Goal: Check status: Check status

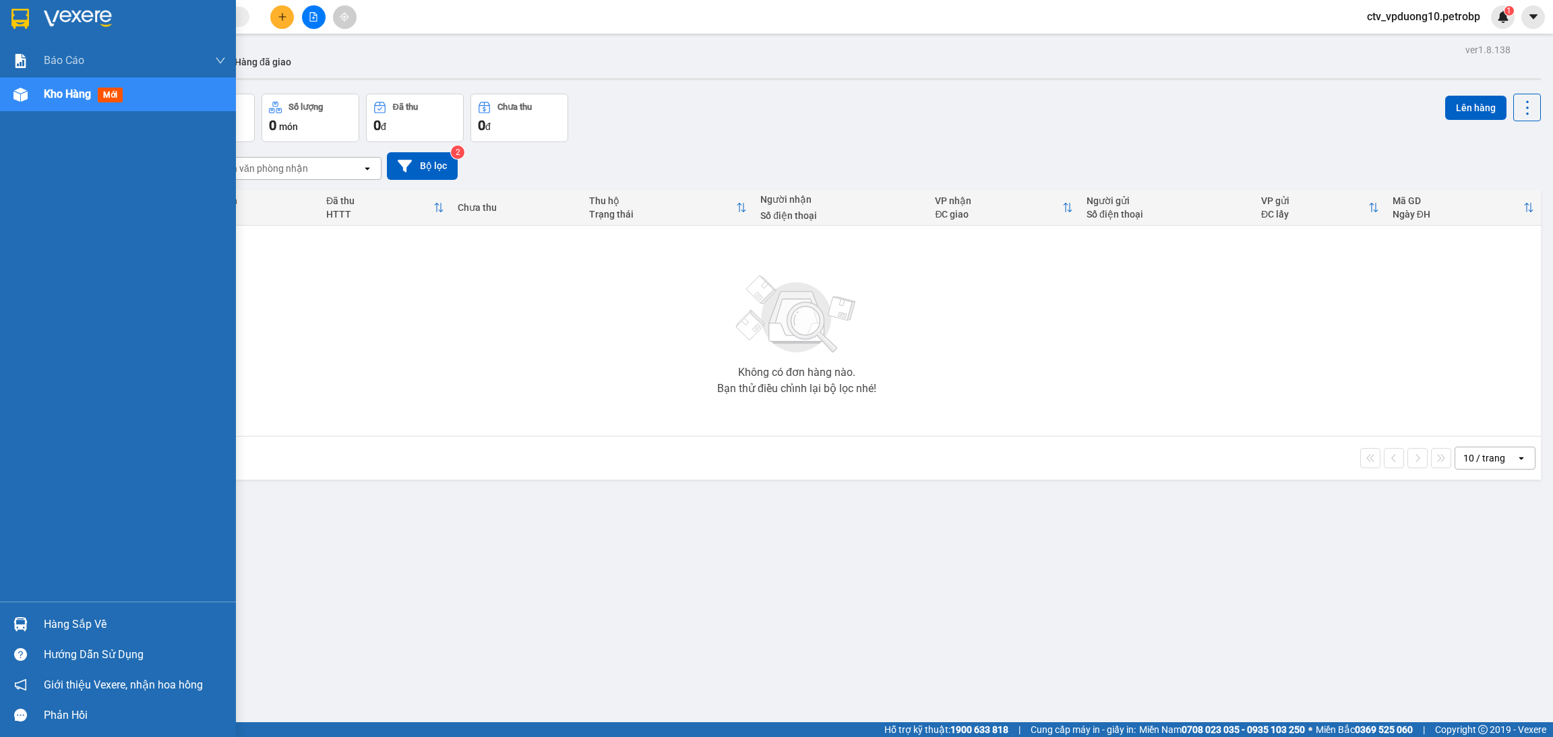
click at [18, 623] on img at bounding box center [20, 624] width 14 height 14
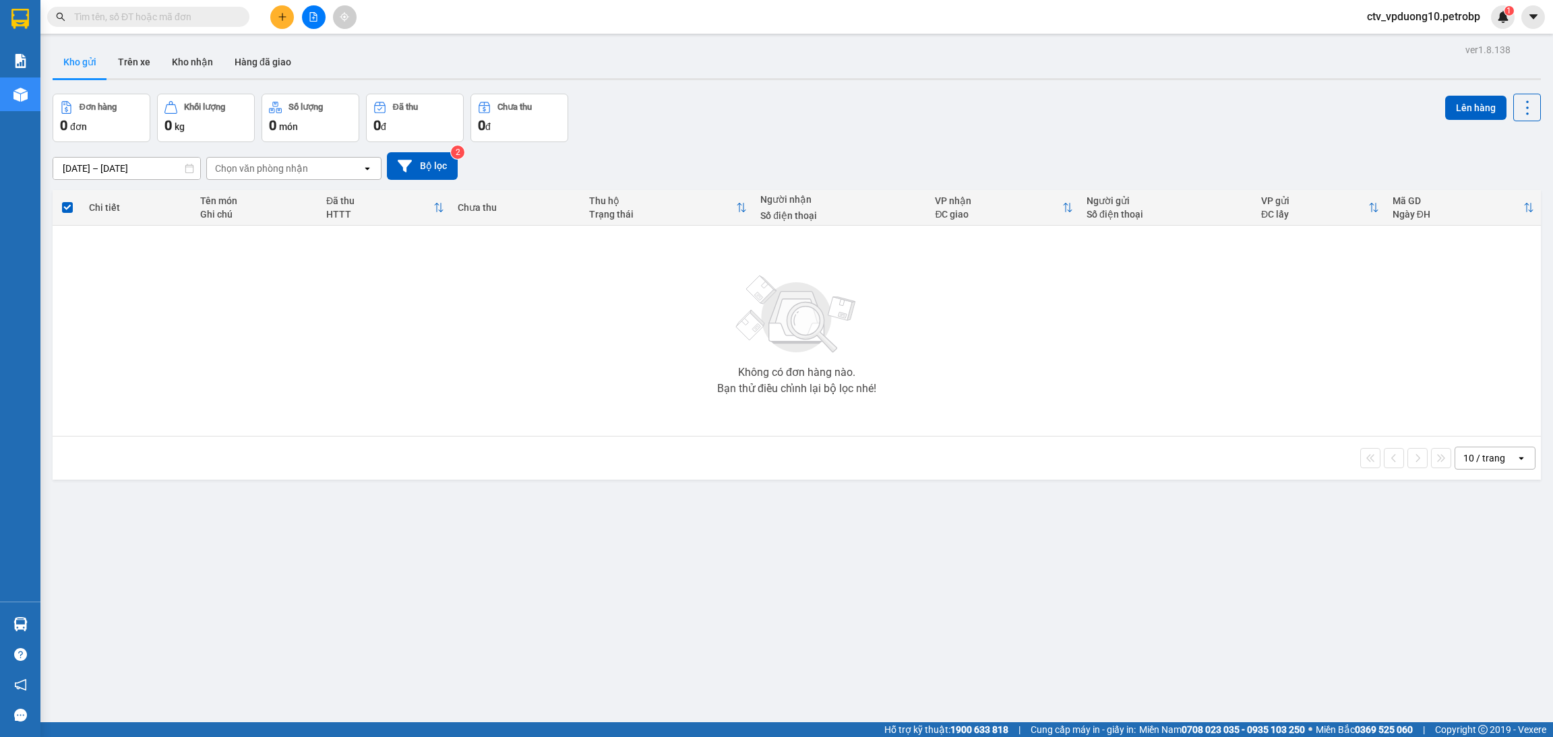
click at [366, 383] on section "Kết quả tìm kiếm ( 0 ) Bộ lọc No Data ctv_vpduong10.petrobp 1 Báo cáo Mẫu 1: Bá…" at bounding box center [776, 368] width 1553 height 737
click at [310, 9] on button at bounding box center [314, 17] width 24 height 24
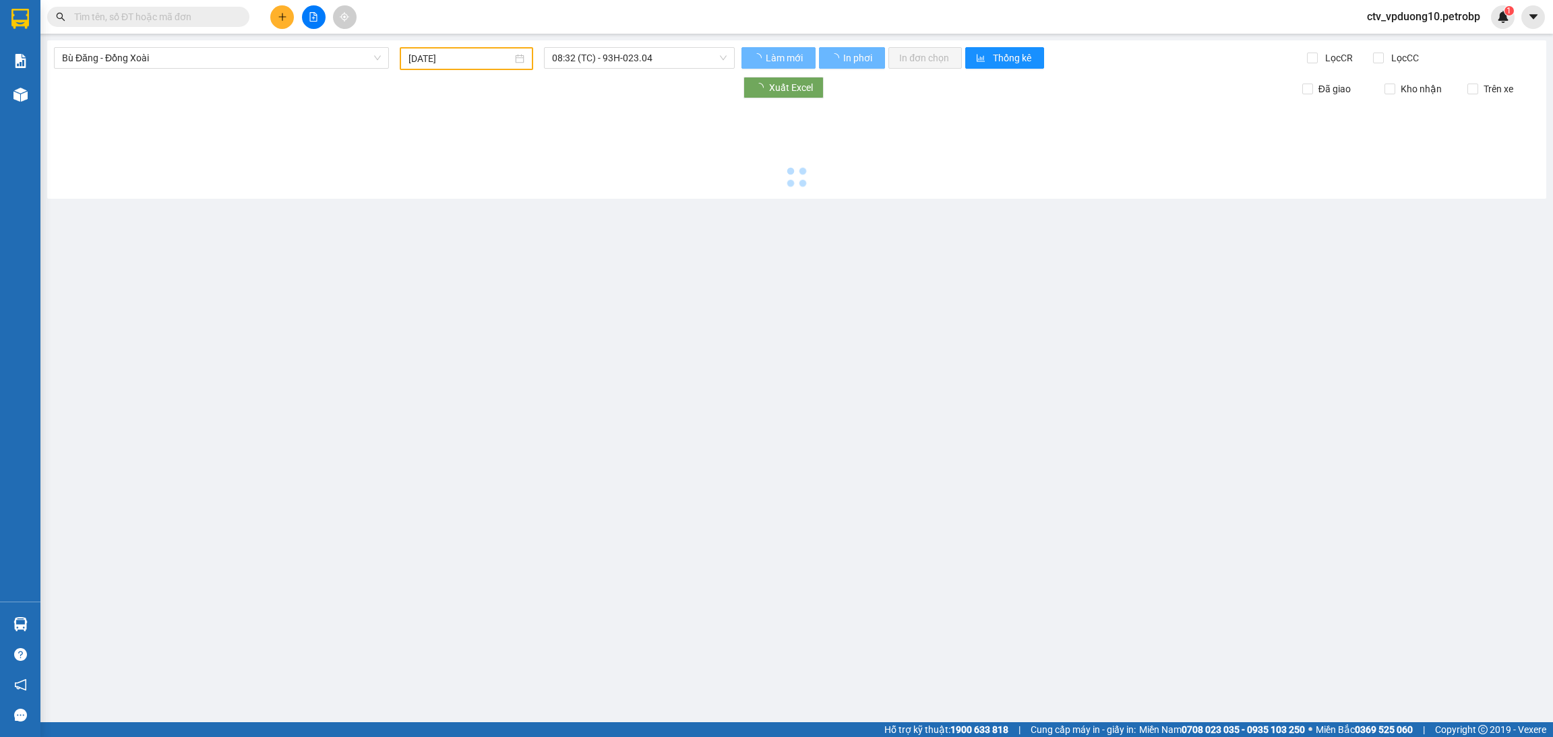
type input "[DATE]"
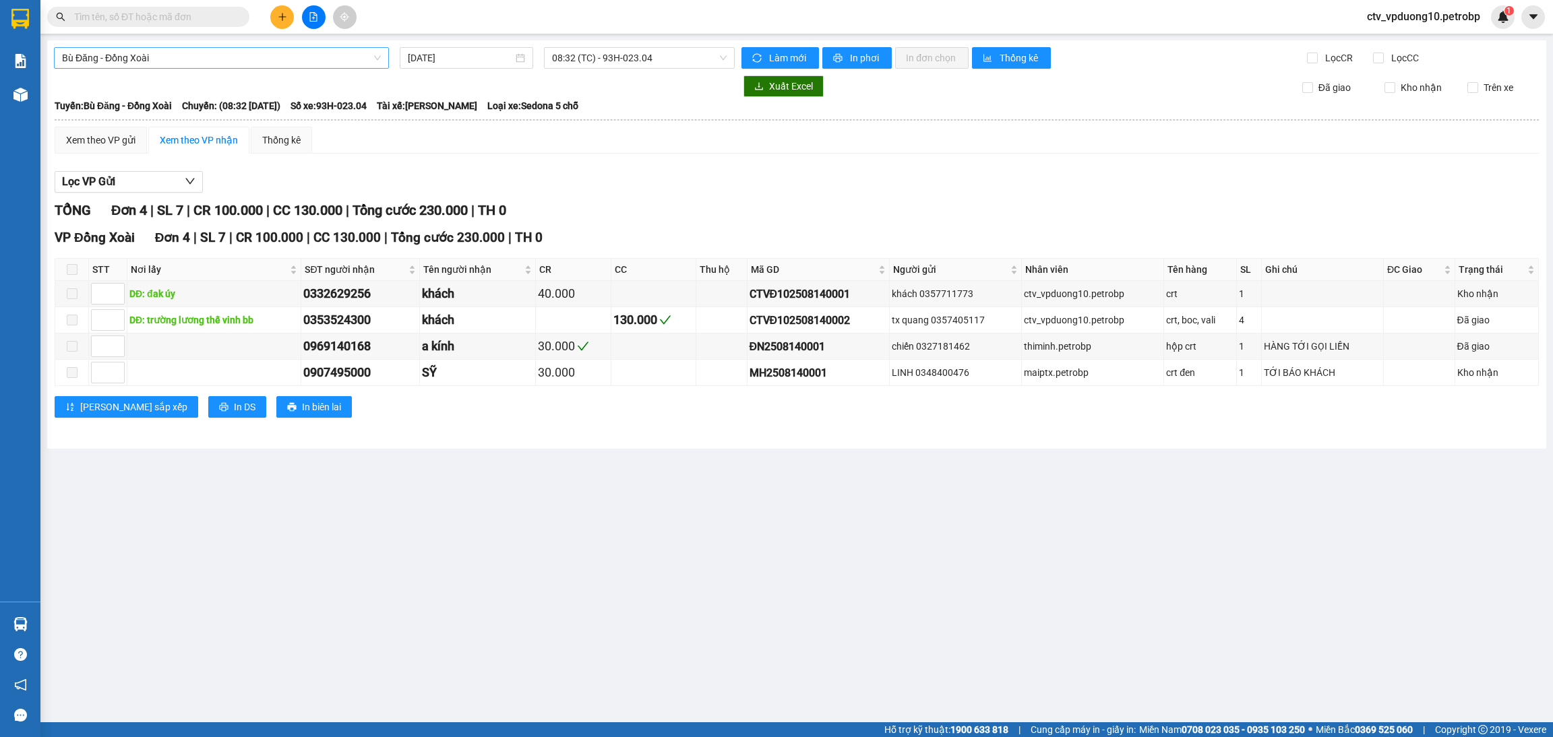
click at [237, 55] on span "Bù Đăng - Đồng Xoài" at bounding box center [221, 58] width 319 height 20
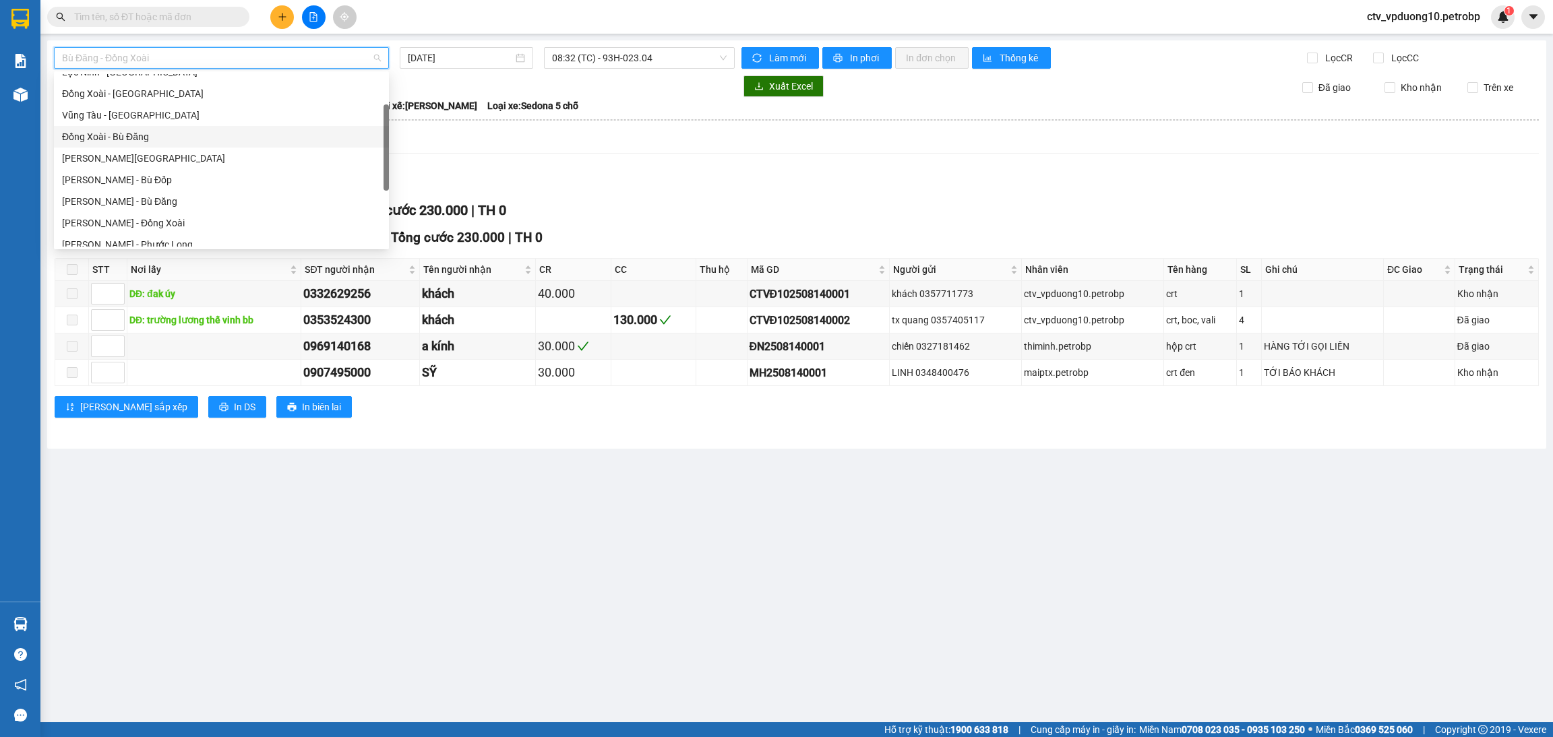
scroll to position [78, 0]
click at [209, 237] on div "[PERSON_NAME] - Phước Long" at bounding box center [221, 244] width 319 height 15
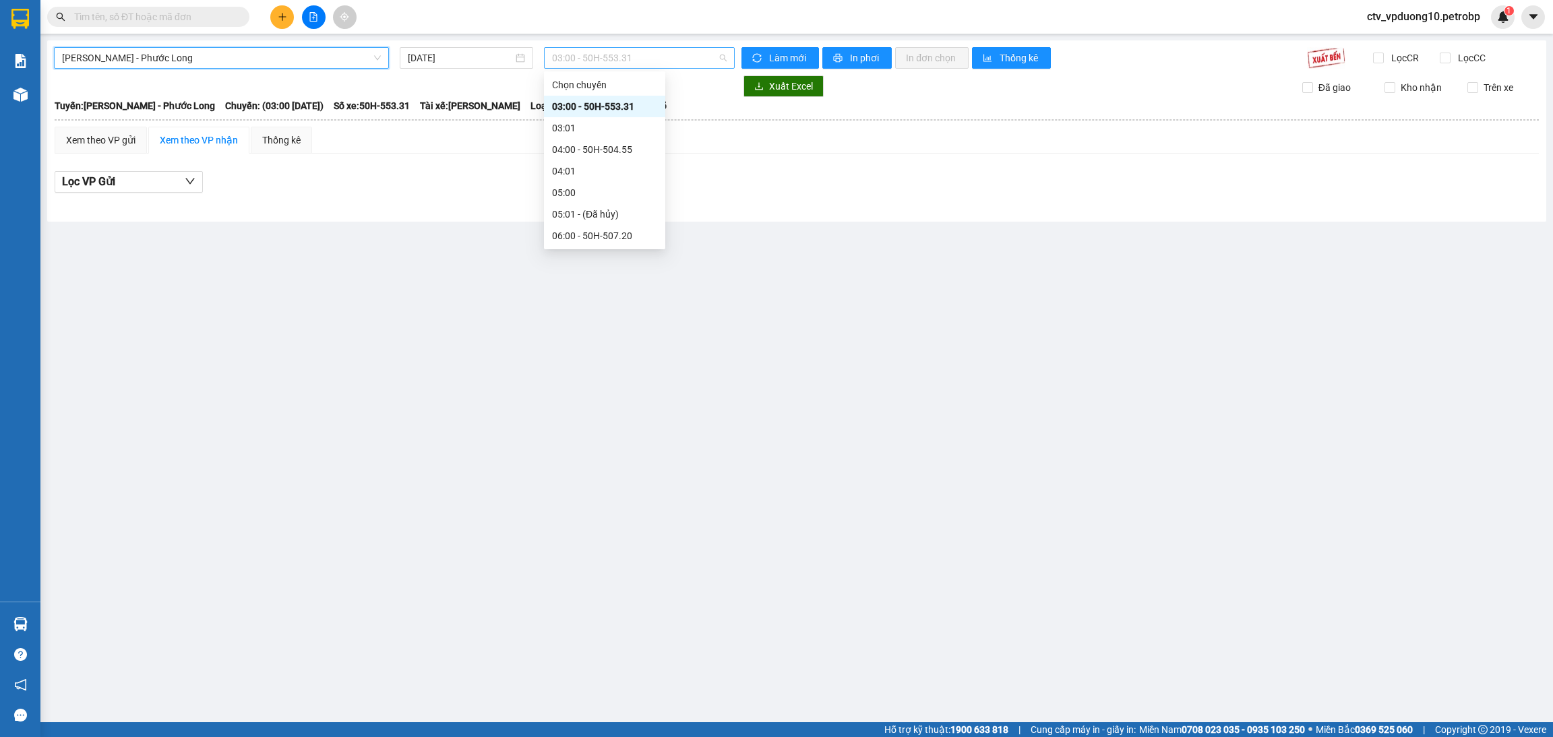
click at [576, 52] on span "03:00 - 50H-553.31" at bounding box center [639, 58] width 175 height 20
click at [595, 183] on div "21:02 (TC) - 93H-020.96" at bounding box center [604, 194] width 121 height 22
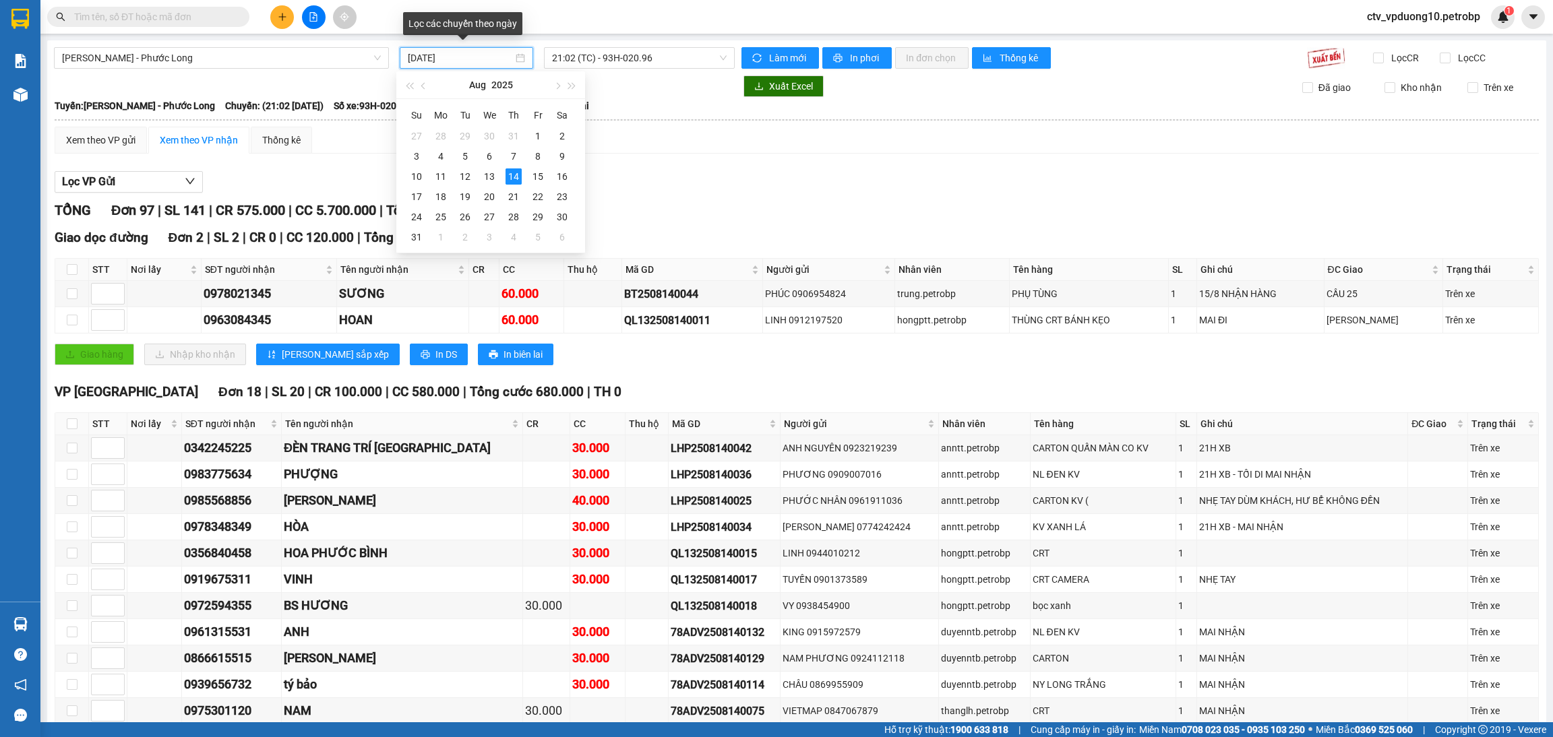
click at [443, 59] on input "[DATE]" at bounding box center [460, 58] width 105 height 15
type input "[DATE]"
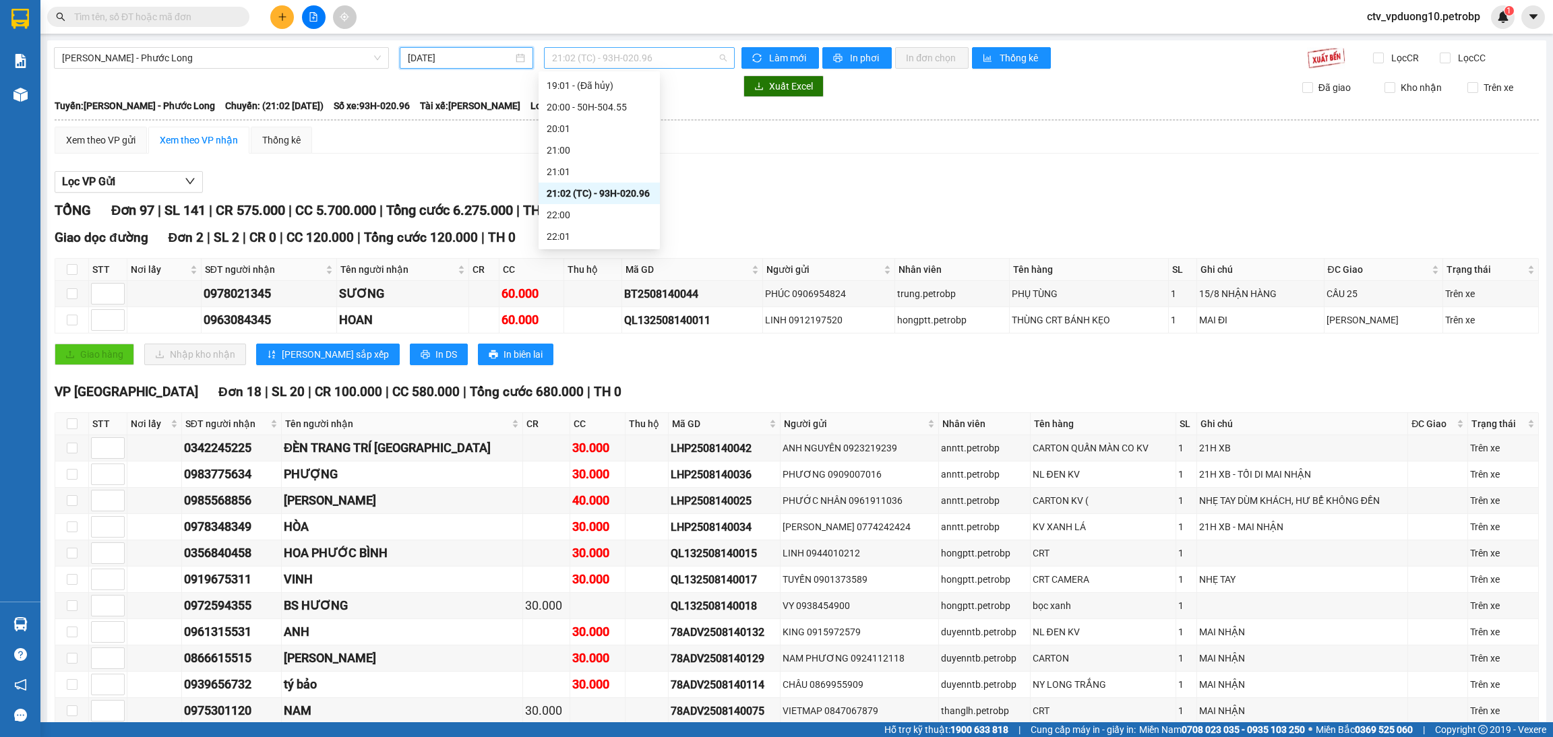
click at [600, 62] on span "21:02 (TC) - 93H-020.96" at bounding box center [639, 58] width 175 height 20
click at [576, 203] on div "14:02 (TC) - 50H-363.26" at bounding box center [598, 210] width 105 height 15
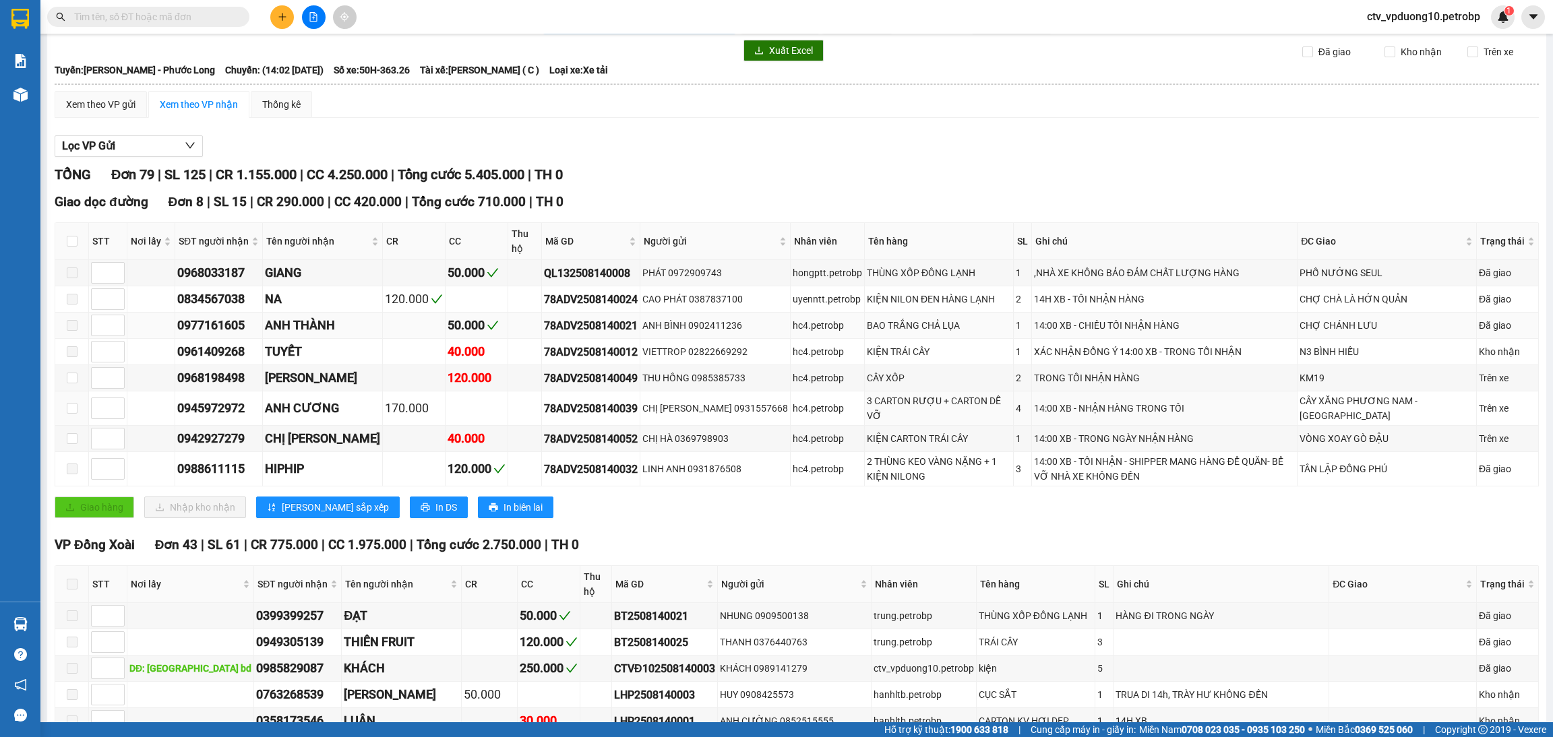
scroll to position [38, 0]
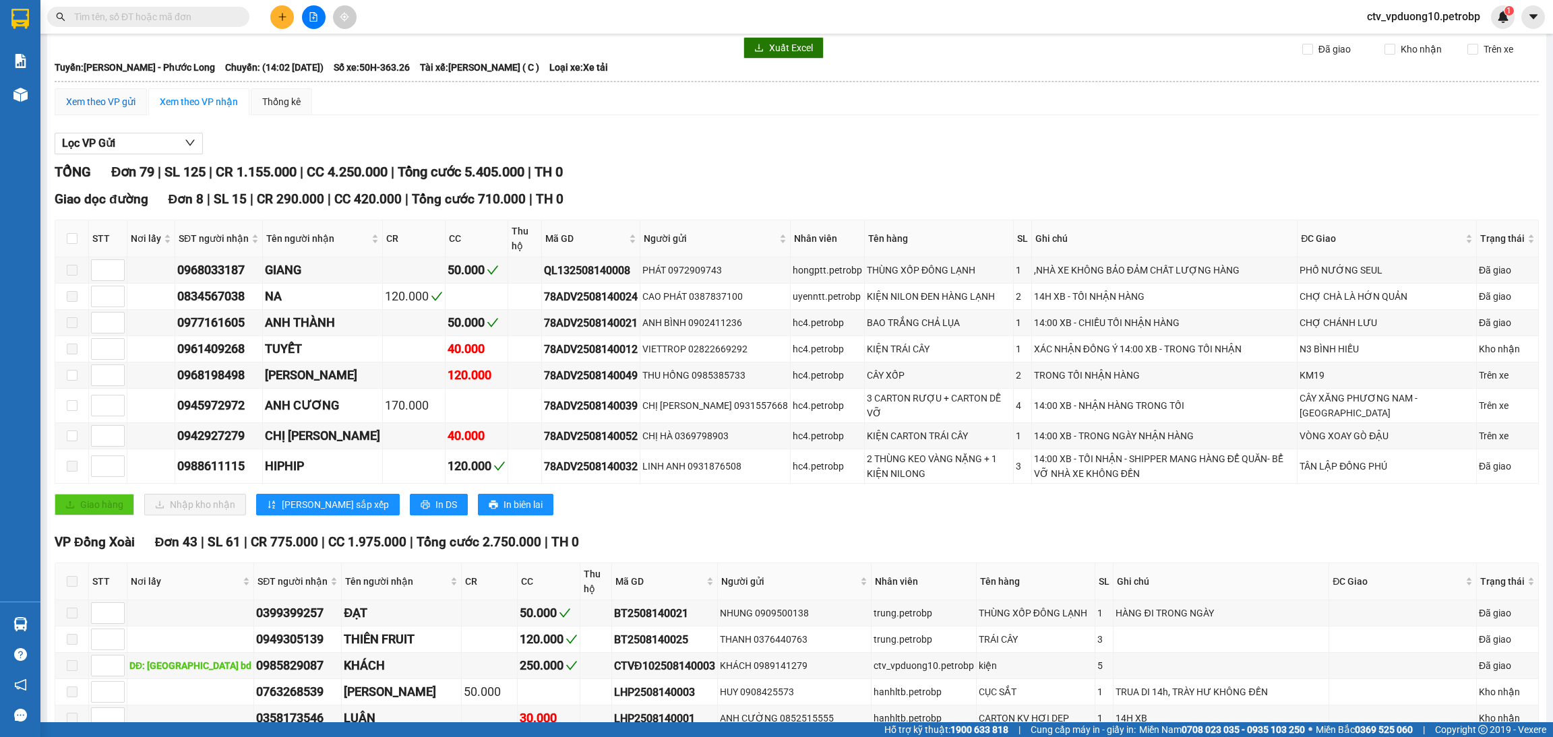
click at [111, 101] on div "Xem theo VP gửi" at bounding box center [100, 101] width 69 height 15
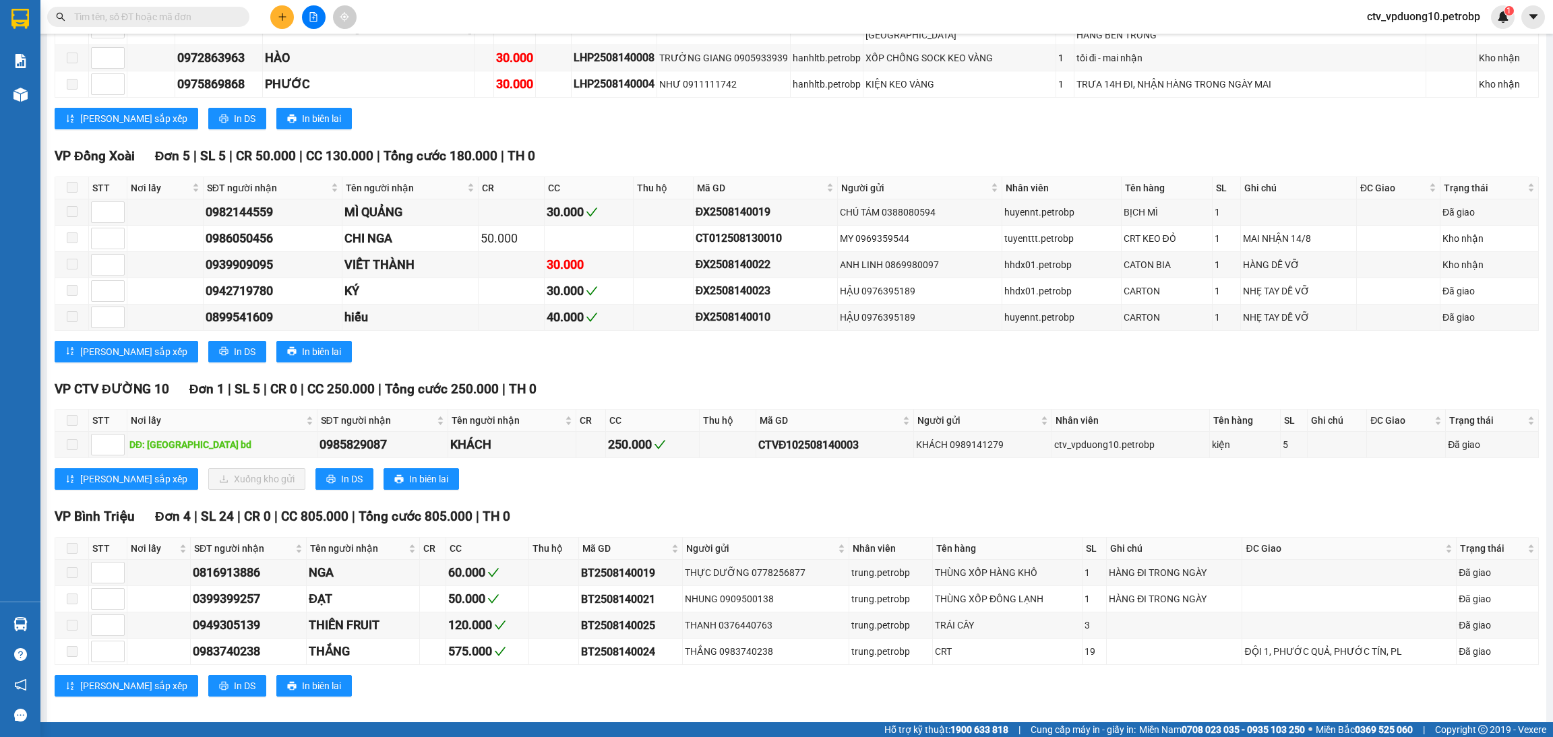
scroll to position [1915, 0]
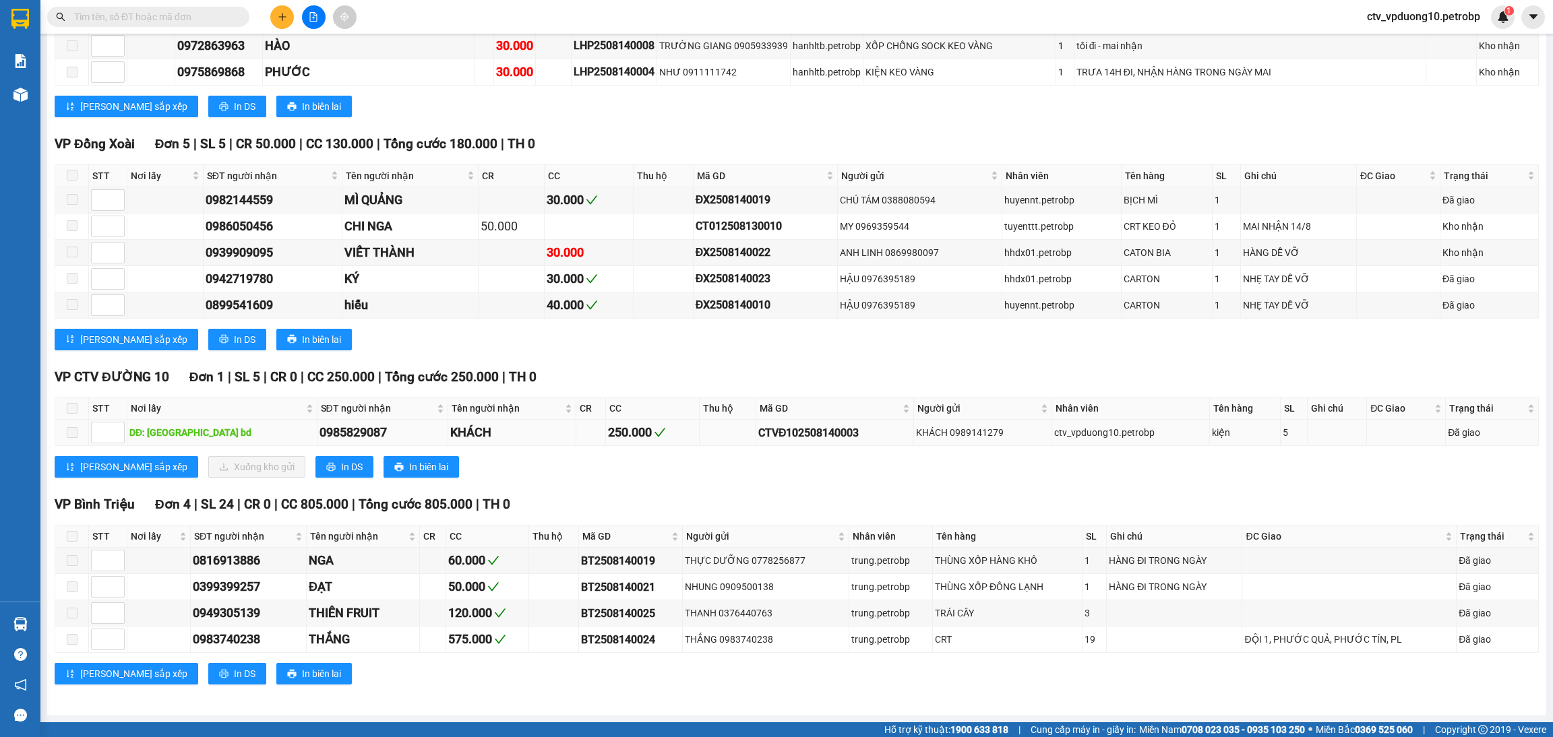
click at [759, 429] on div "CTVĐ102508140003" at bounding box center [834, 433] width 153 height 17
copy div "CTVĐ102508140003"
click at [220, 17] on input "text" at bounding box center [153, 16] width 159 height 15
paste input "CTVĐ102508140003"
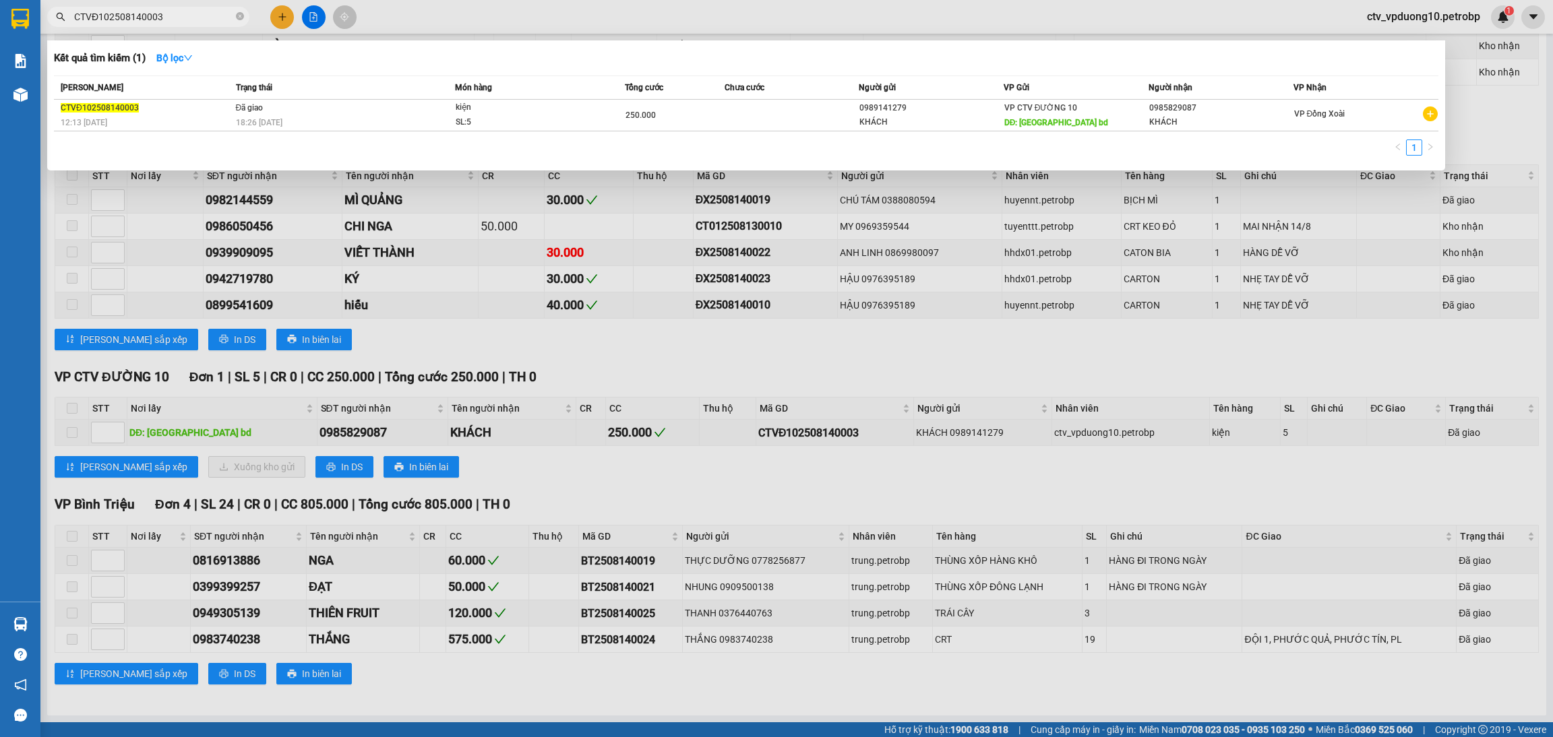
type input "CTVĐ102508140003"
click at [880, 400] on div at bounding box center [776, 368] width 1553 height 737
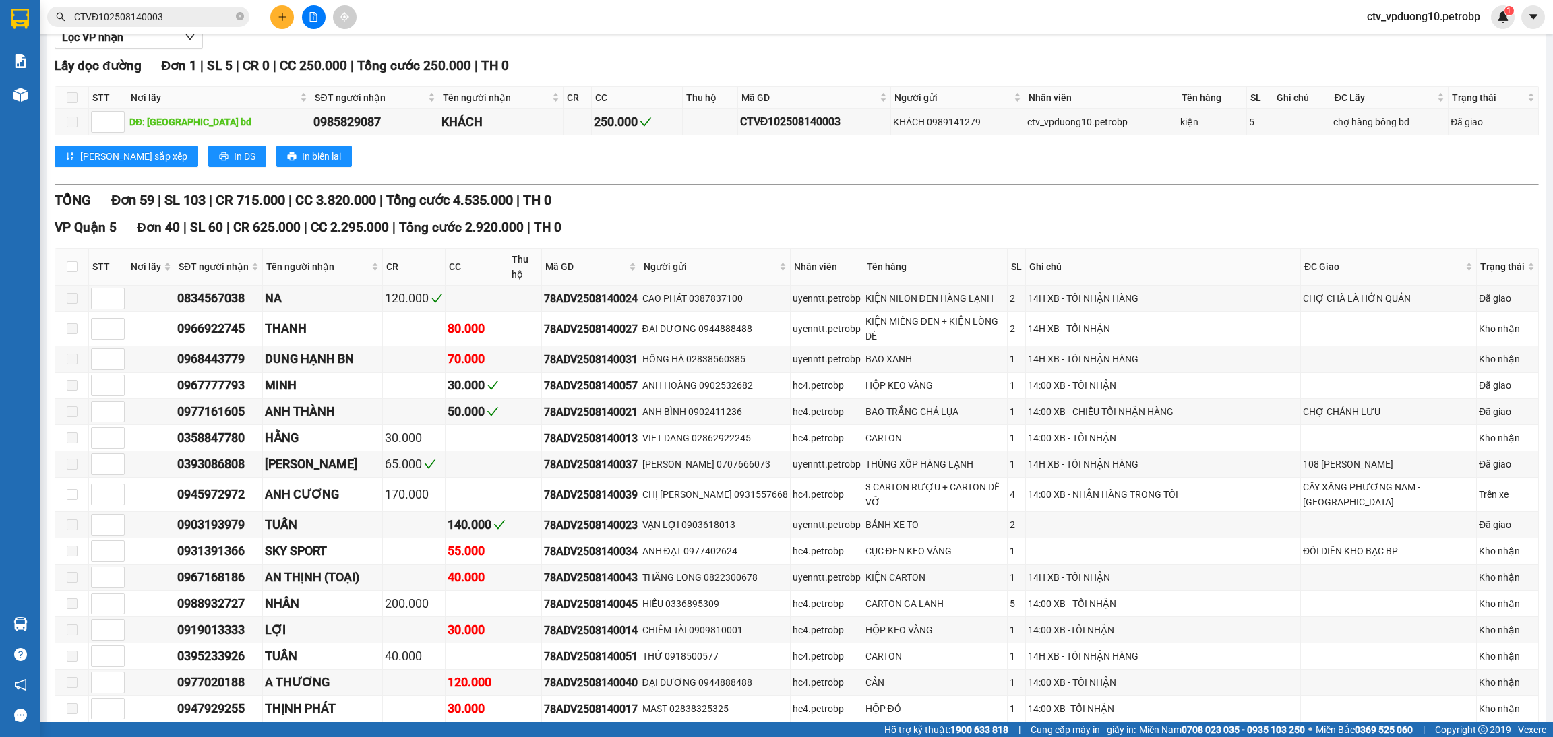
scroll to position [0, 0]
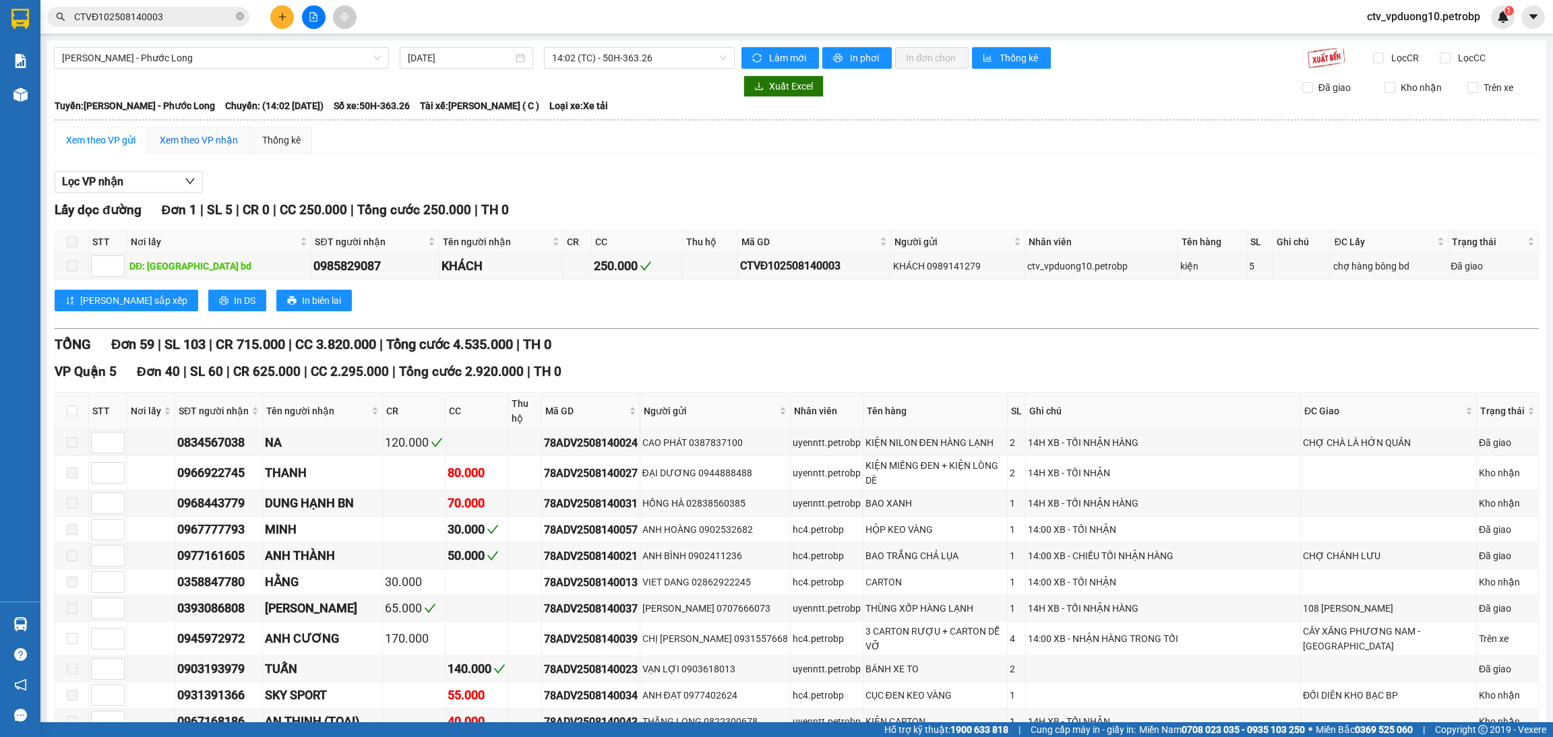
click at [225, 143] on div "Xem theo VP nhận" at bounding box center [199, 140] width 78 height 15
